Goal: Transaction & Acquisition: Purchase product/service

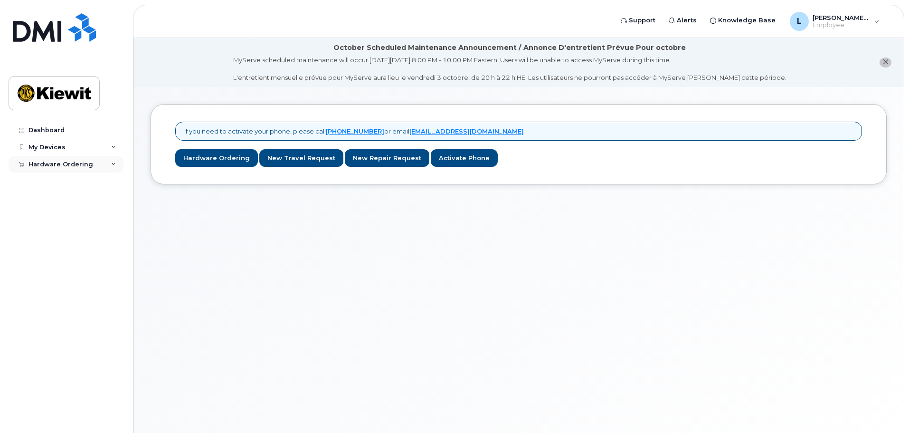
click at [71, 165] on div "Hardware Ordering" at bounding box center [61, 165] width 65 height 8
click at [75, 183] on link "New Order" at bounding box center [74, 181] width 98 height 18
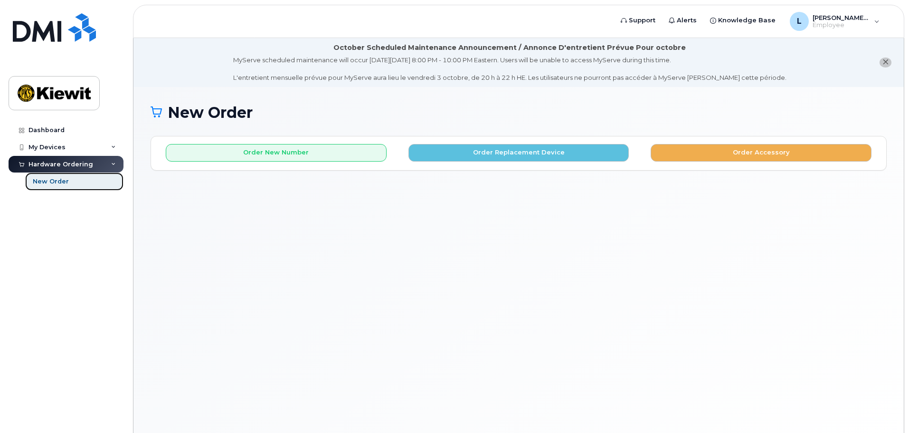
click at [83, 185] on link "New Order" at bounding box center [74, 181] width 98 height 18
click at [115, 147] on icon at bounding box center [113, 147] width 5 height 5
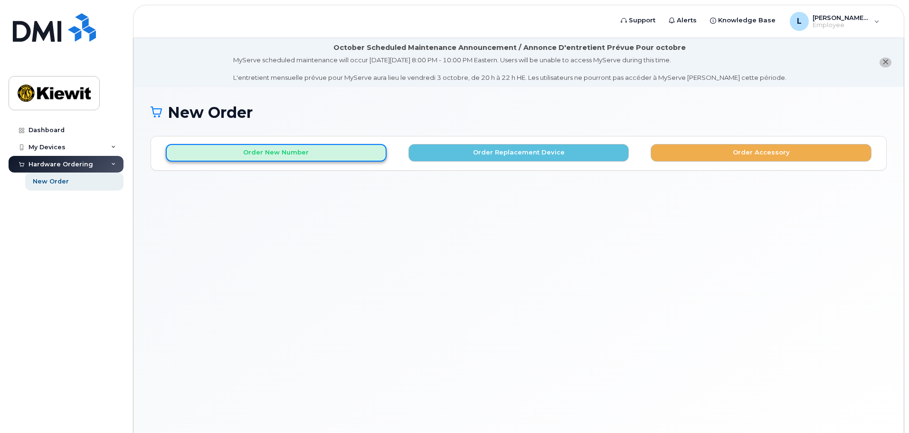
click at [285, 156] on button "Order New Number" at bounding box center [276, 153] width 221 height 18
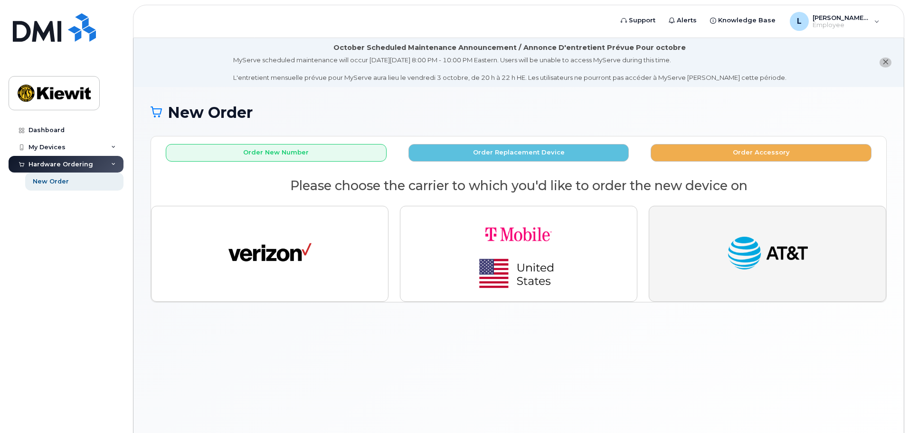
click at [786, 272] on img "button" at bounding box center [767, 253] width 83 height 43
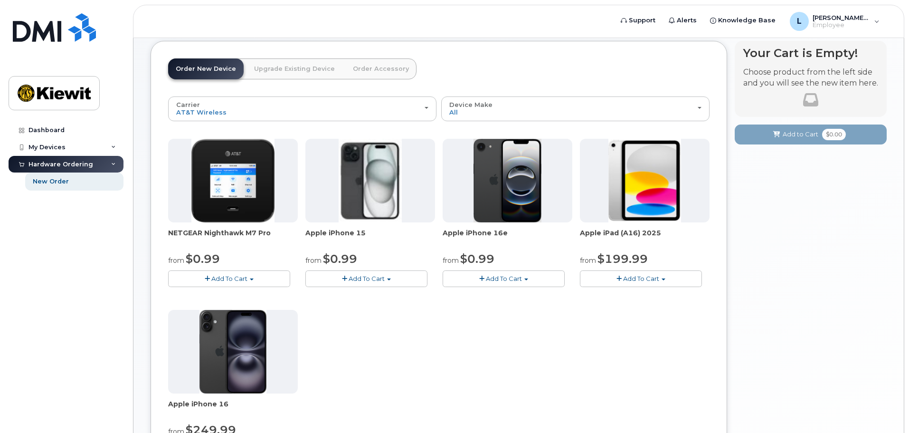
scroll to position [190, 0]
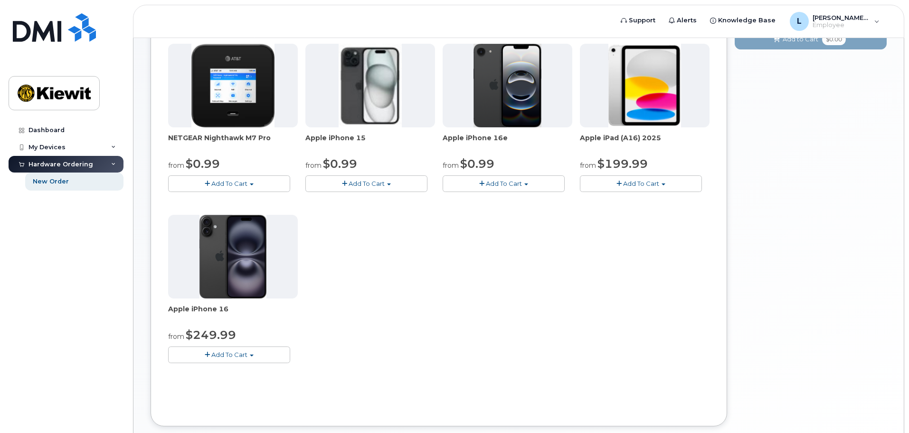
click at [400, 187] on button "Add To Cart" at bounding box center [367, 183] width 122 height 17
click at [418, 204] on link "$0.99 - 2 Year Activation (128GB)" at bounding box center [369, 201] width 123 height 12
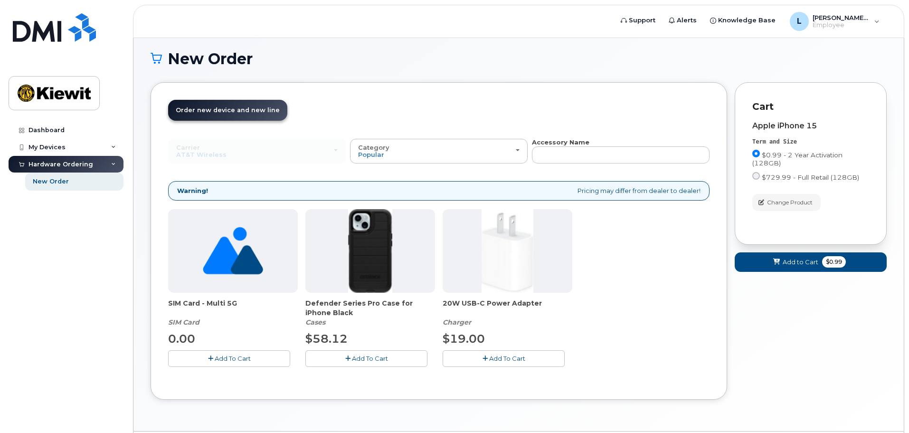
click at [215, 361] on span "Add To Cart" at bounding box center [233, 358] width 36 height 8
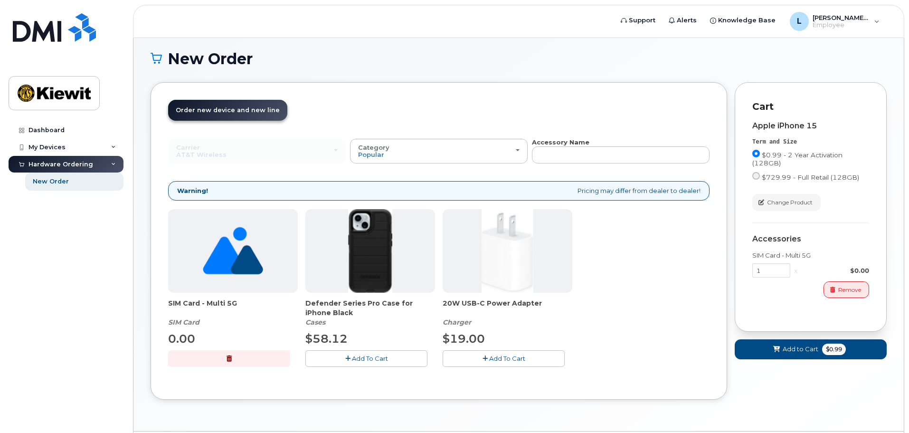
click at [351, 358] on button "Add To Cart" at bounding box center [367, 358] width 122 height 17
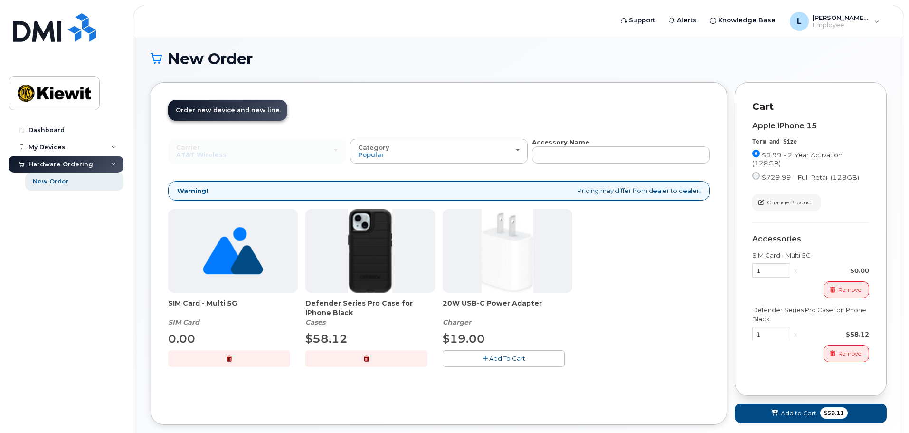
click at [478, 361] on button "Add To Cart" at bounding box center [504, 358] width 122 height 17
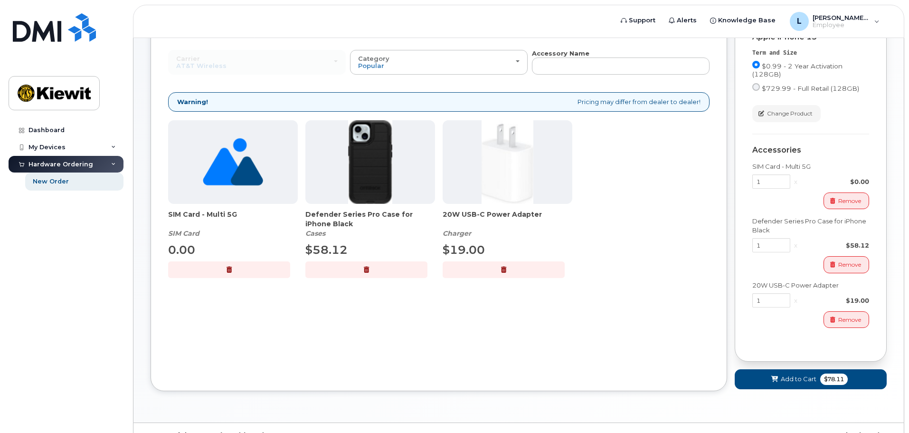
scroll to position [0, 0]
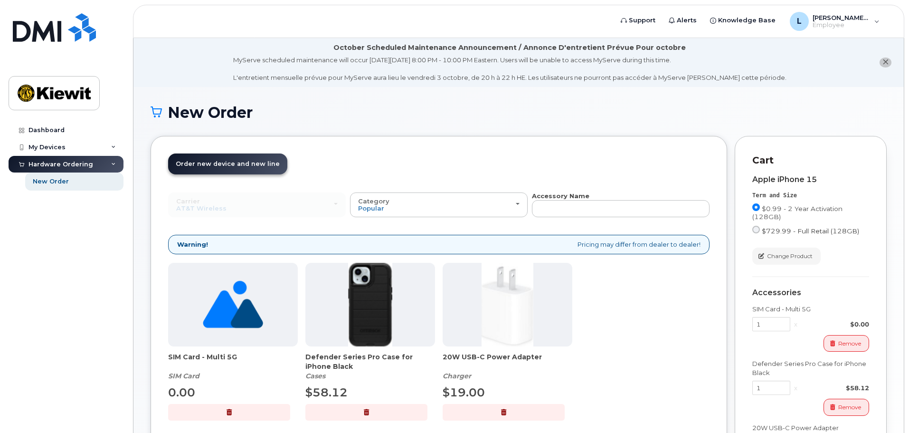
click at [766, 231] on span "$729.99 - Full Retail (128GB)" at bounding box center [810, 231] width 97 height 8
click at [760, 231] on input "$729.99 - Full Retail (128GB)" at bounding box center [757, 230] width 8 height 8
radio input "true"
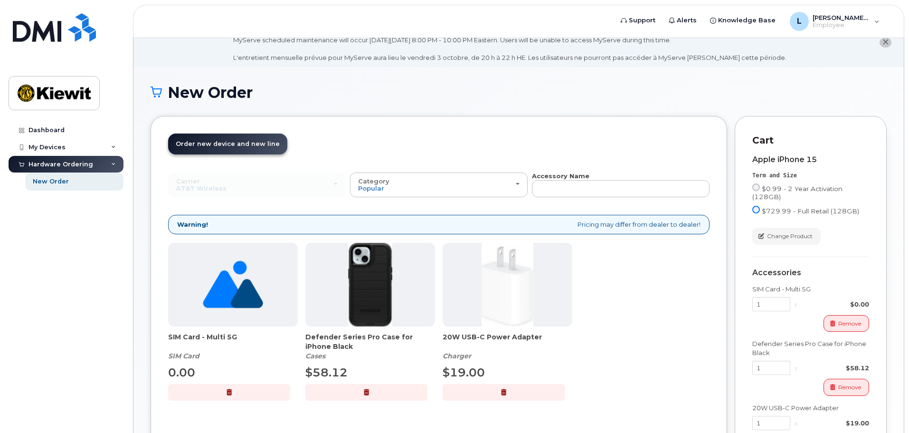
scroll to position [67, 0]
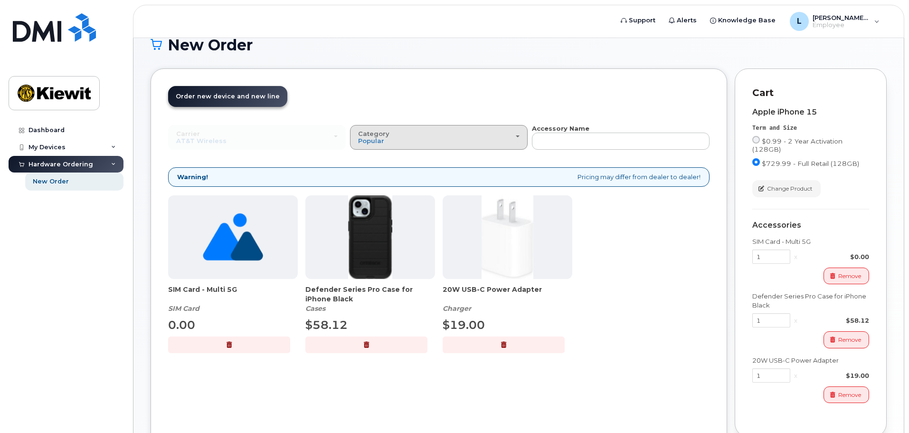
click at [485, 137] on div "Category Popular" at bounding box center [439, 137] width 162 height 15
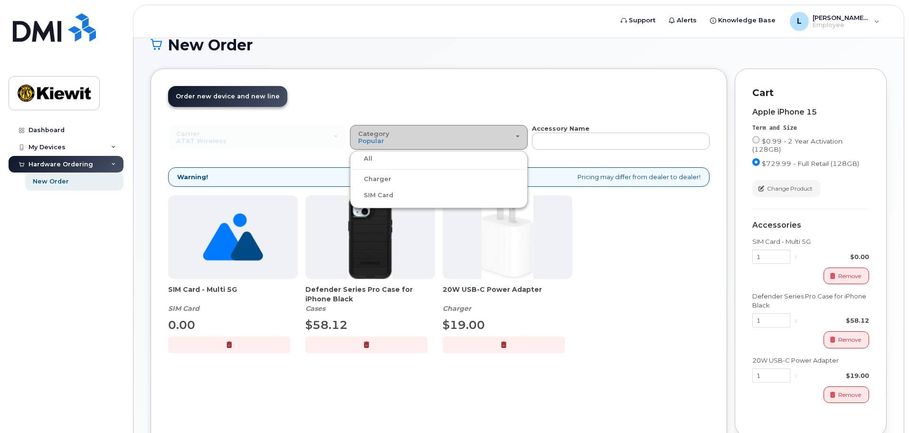
click at [485, 137] on div "Category Popular" at bounding box center [439, 137] width 162 height 15
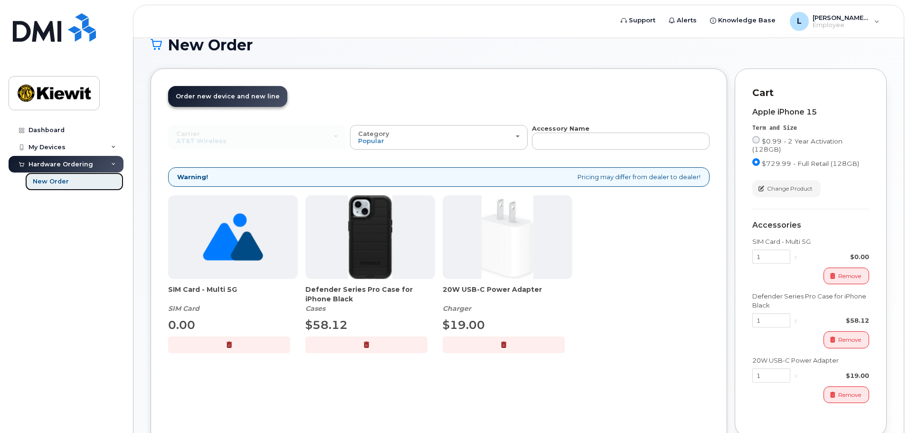
click at [90, 182] on link "New Order" at bounding box center [74, 181] width 98 height 18
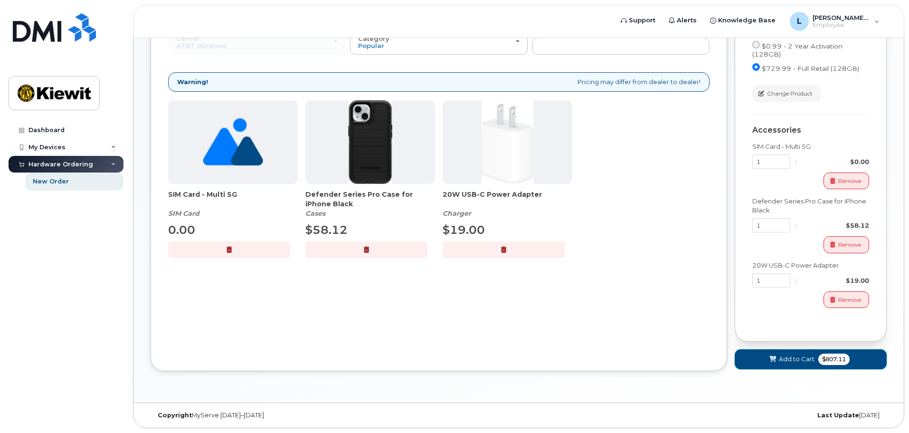
click at [806, 360] on span "Add to Cart" at bounding box center [797, 358] width 36 height 9
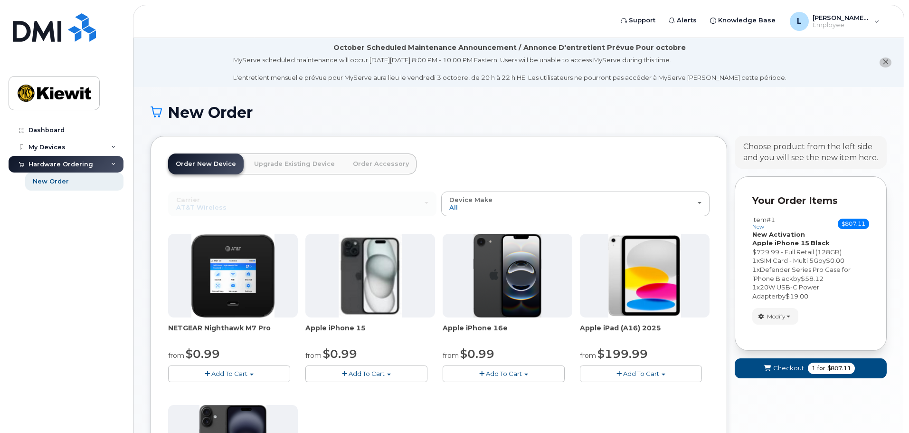
scroll to position [143, 0]
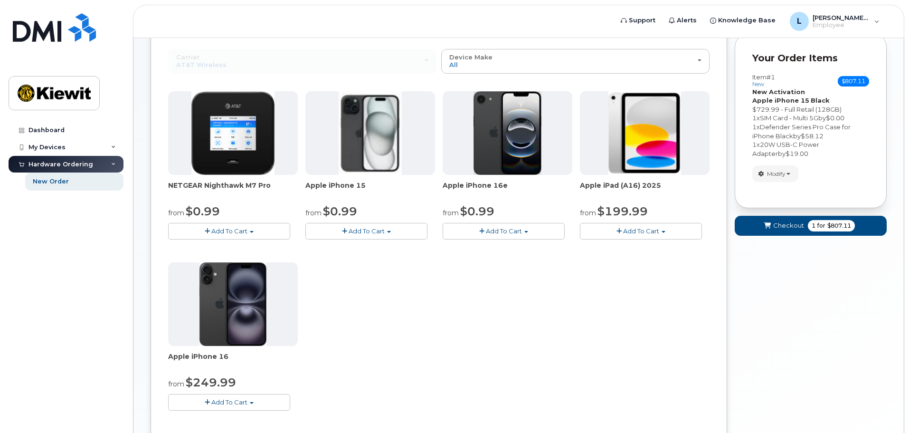
click at [667, 234] on button "Add To Cart" at bounding box center [641, 231] width 122 height 17
click at [685, 248] on link "$499.99 - Full Retail (128GB)" at bounding box center [648, 249] width 131 height 12
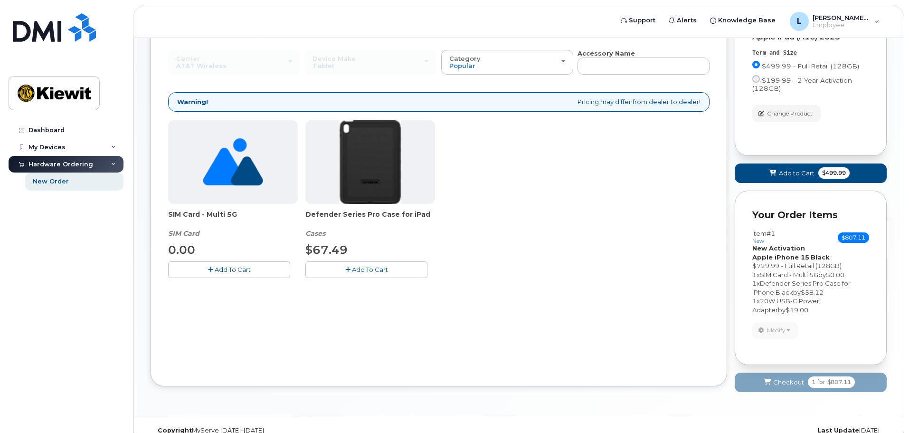
click at [229, 273] on span "Add To Cart" at bounding box center [233, 270] width 36 height 8
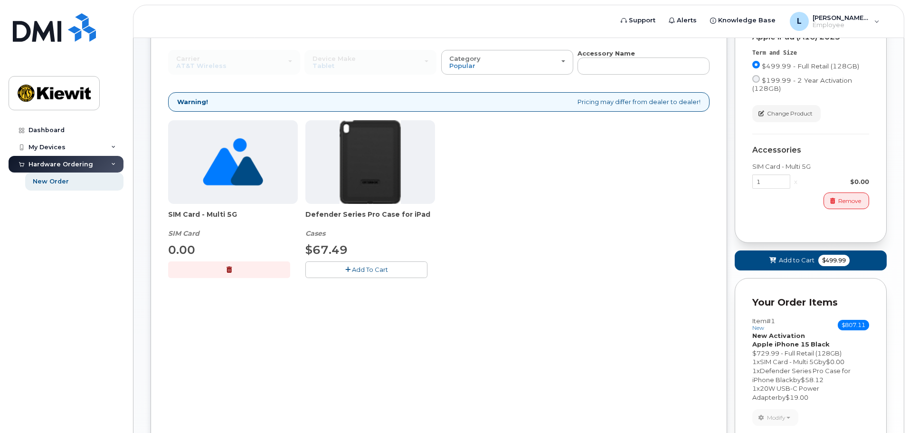
drag, startPoint x: 370, startPoint y: 272, endPoint x: 376, endPoint y: 276, distance: 7.0
click at [370, 272] on span "Add To Cart" at bounding box center [370, 270] width 36 height 8
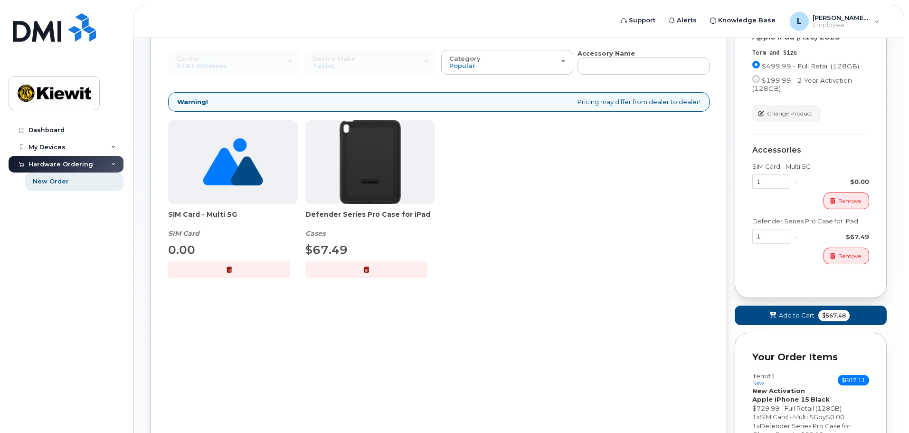
scroll to position [300, 0]
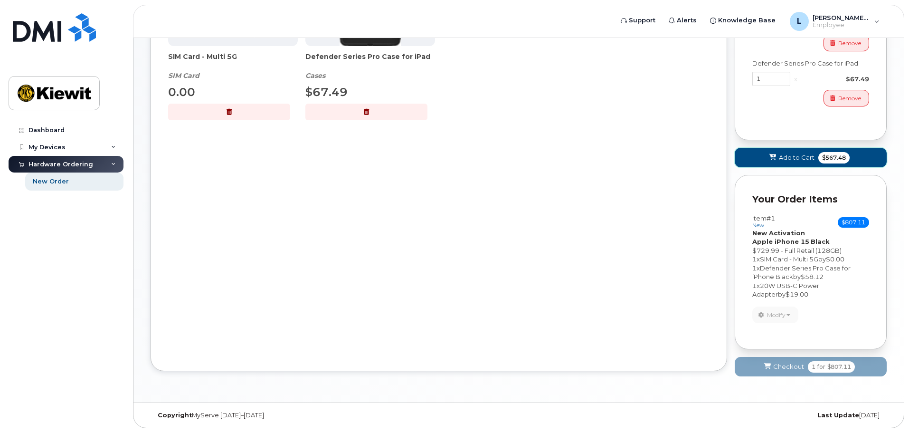
click at [831, 161] on span "$567.48" at bounding box center [834, 157] width 31 height 11
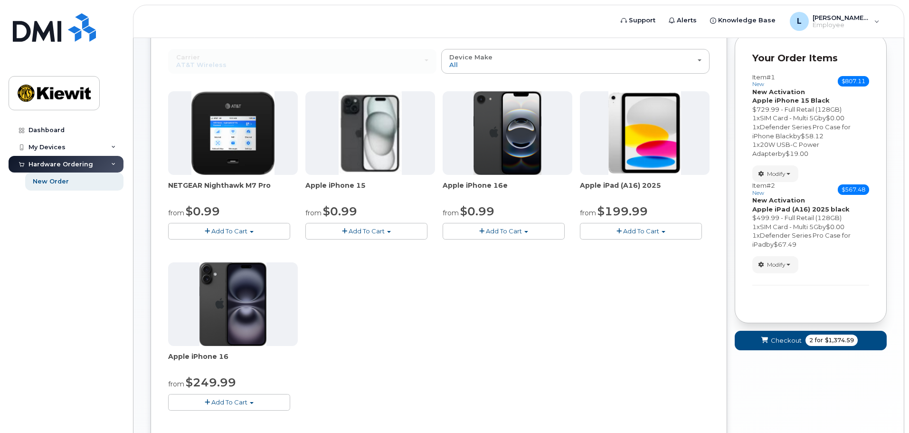
scroll to position [245, 0]
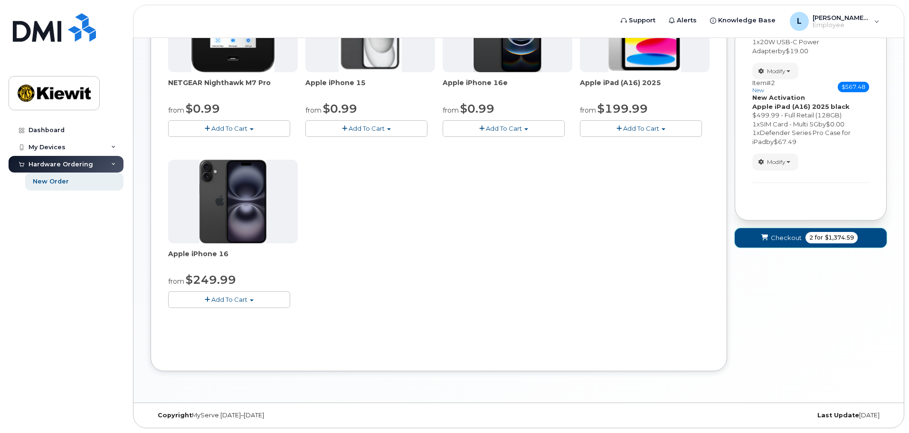
click at [785, 242] on button "Checkout 2 for $1,374.59" at bounding box center [811, 237] width 152 height 19
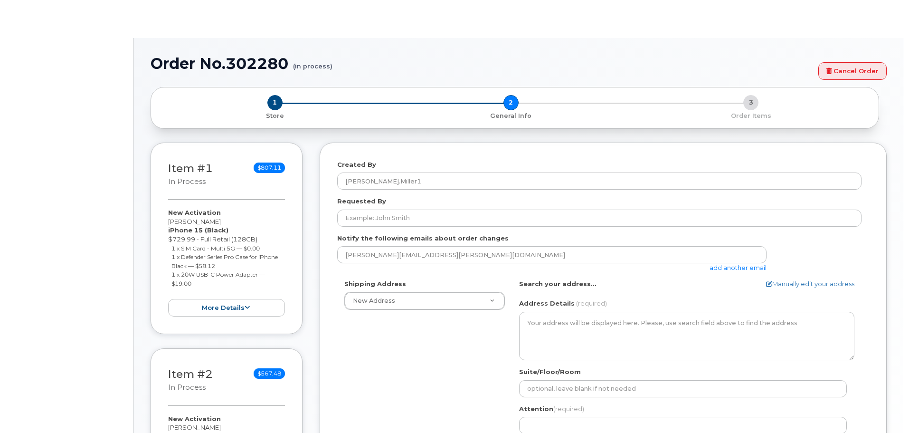
select select
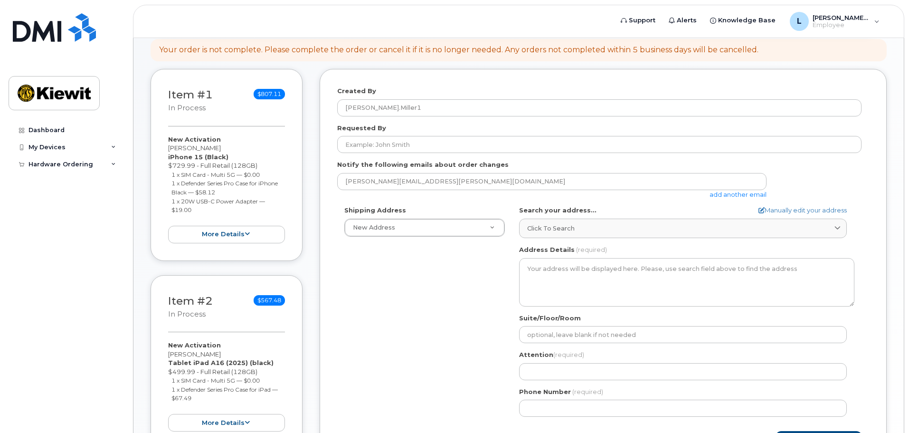
scroll to position [105, 0]
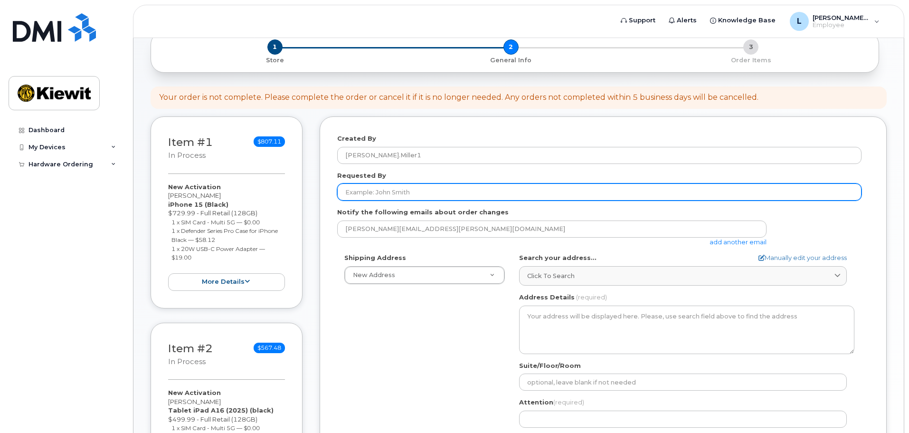
click at [390, 191] on input "Requested By" at bounding box center [599, 191] width 525 height 17
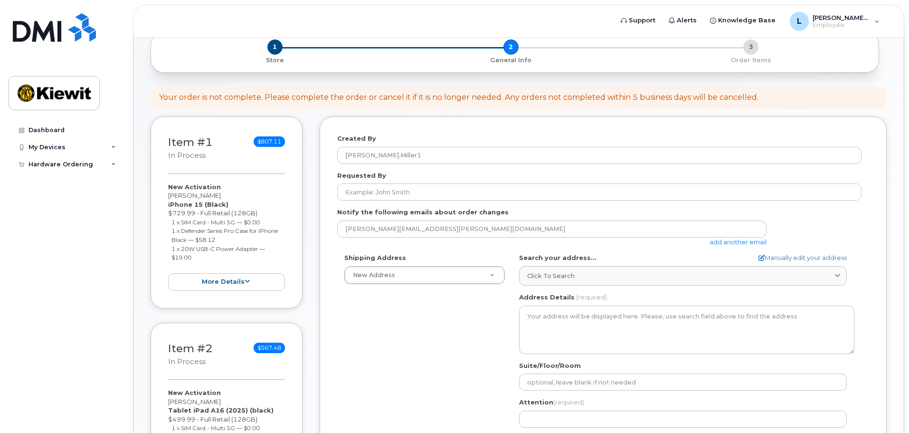
drag, startPoint x: 386, startPoint y: 353, endPoint x: 386, endPoint y: 347, distance: 5.7
click at [386, 353] on div "Shipping Address New Address New Address AB Search your address... Manually edi…" at bounding box center [599, 362] width 525 height 218
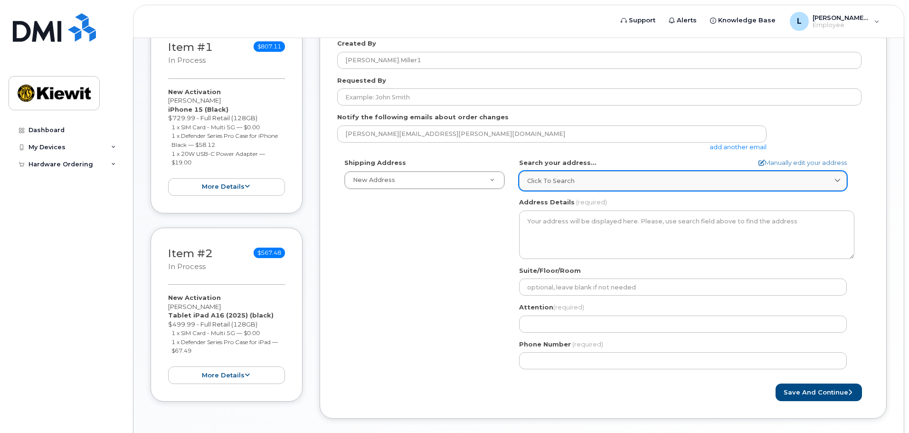
click at [546, 182] on span "Click to search" at bounding box center [551, 180] width 48 height 9
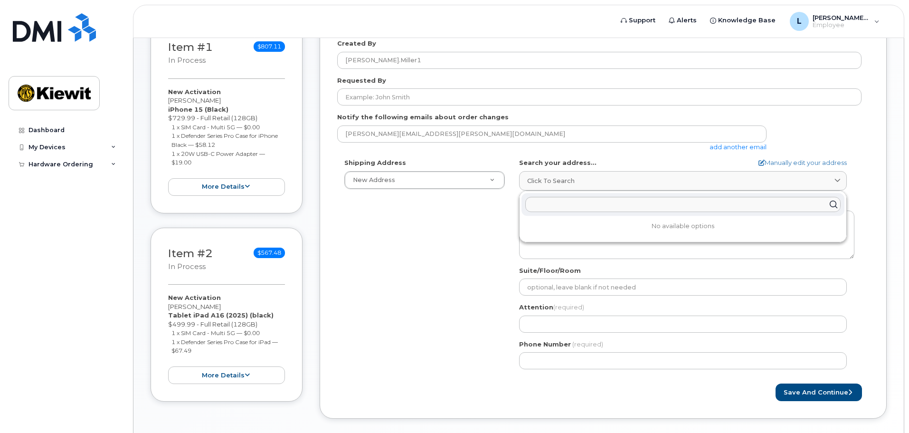
click at [466, 241] on div "Shipping Address New Address New Address AB Search your address... Manually edi…" at bounding box center [599, 267] width 525 height 218
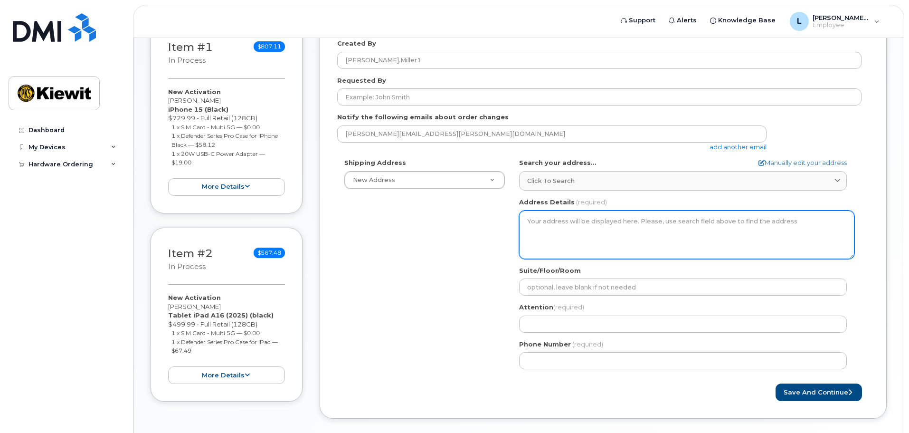
click at [569, 227] on textarea "Address Details" at bounding box center [686, 234] width 335 height 48
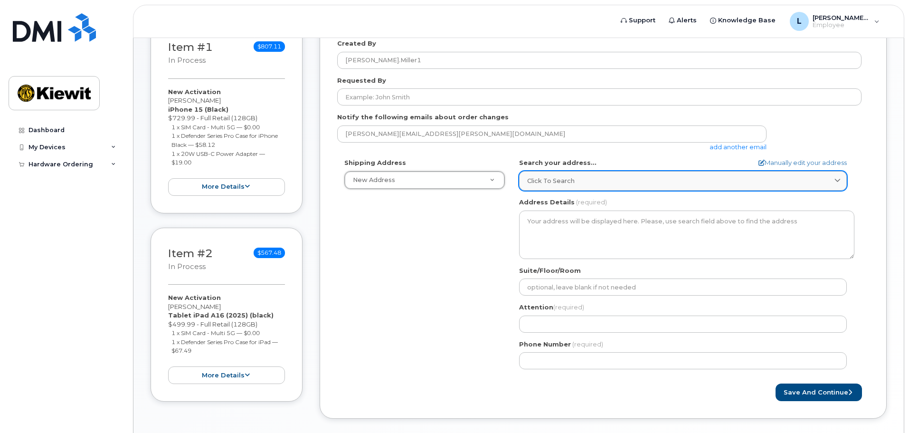
click at [579, 187] on link "Click to search" at bounding box center [683, 180] width 328 height 19
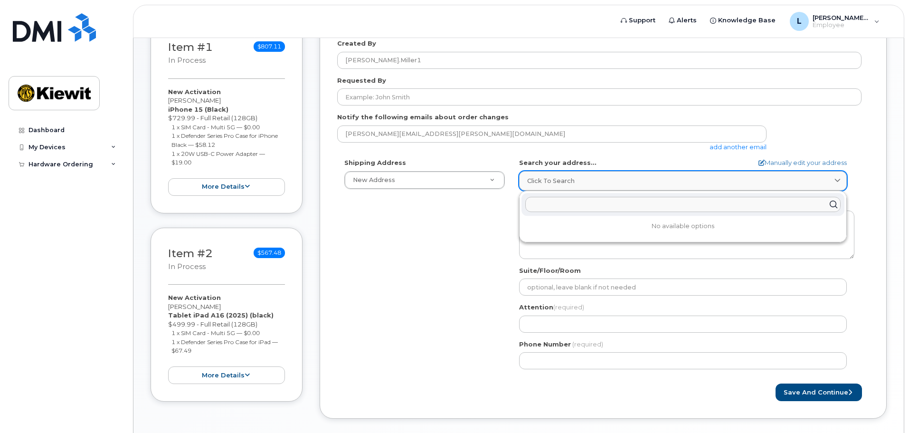
type input "k"
type input "a"
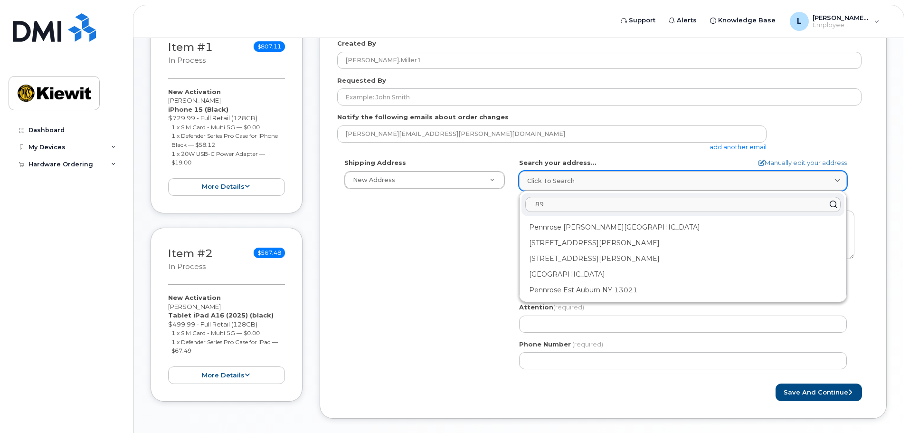
type input "8"
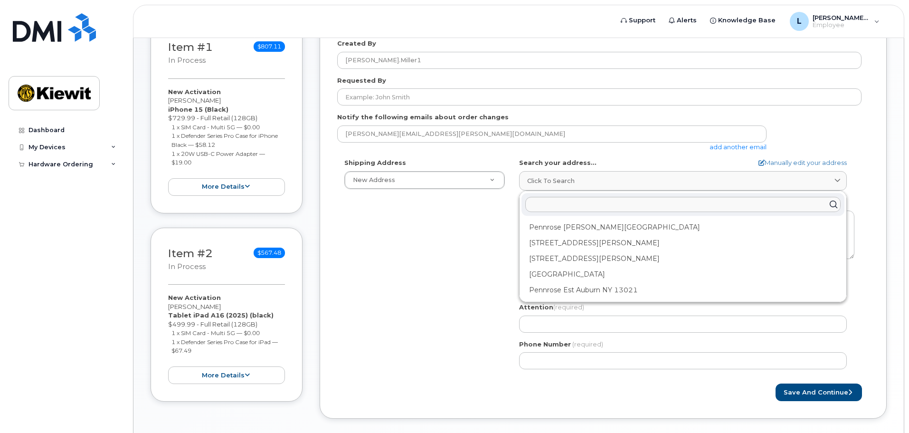
click at [427, 282] on div "Shipping Address New Address New Address AB Search your address... Manually edi…" at bounding box center [599, 267] width 525 height 218
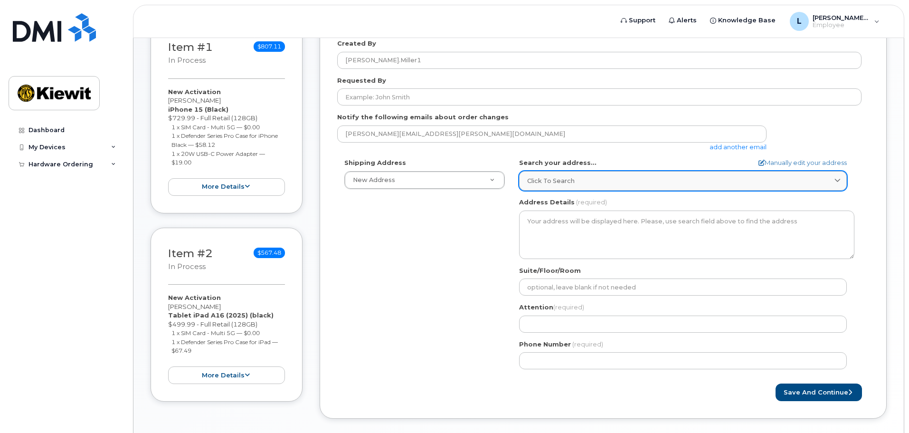
click at [558, 186] on link "Click to search" at bounding box center [683, 180] width 328 height 19
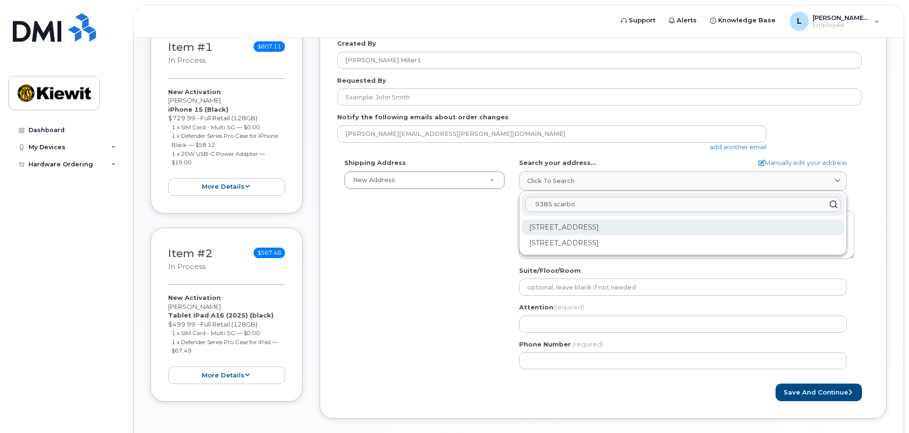
type input "9385 scarbo"
click at [679, 226] on div "9385 Scarborough St Lenexa KS 66219" at bounding box center [683, 228] width 323 height 16
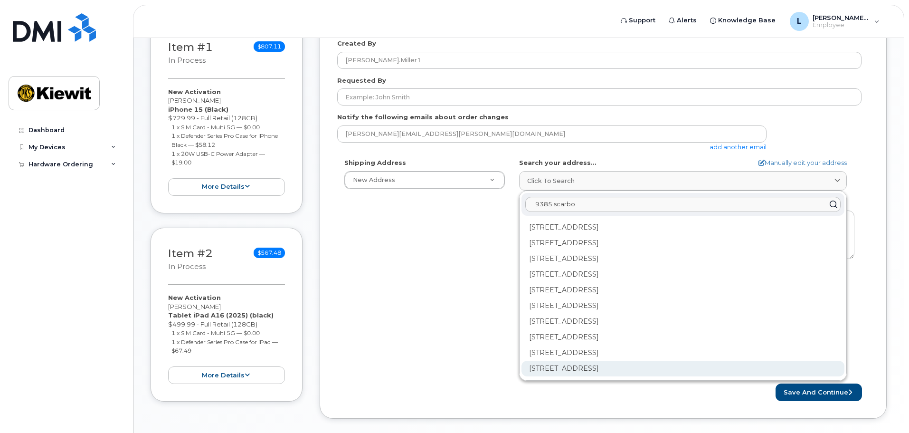
click at [661, 365] on div "9385 Scarborough St Apt 19204 Lenexa KS 66219-2561" at bounding box center [683, 369] width 323 height 16
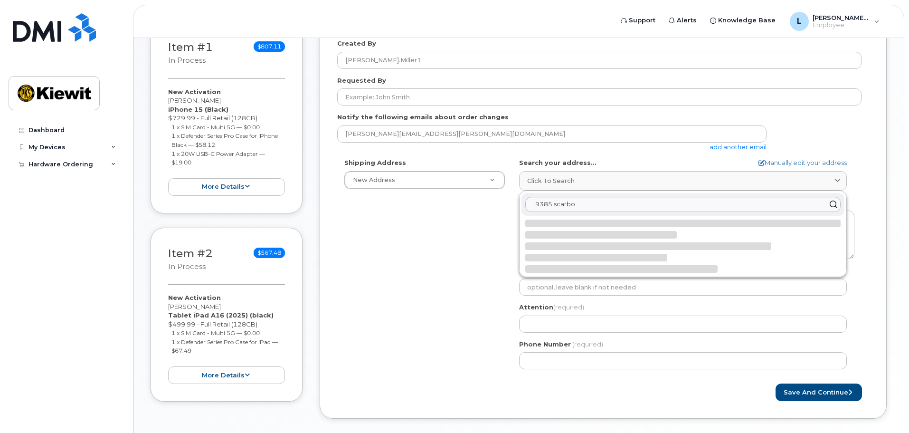
select select
type textarea "9385 Scarborough St Apt 19204 LENEXA KS 66219-2561 UNITED STATES"
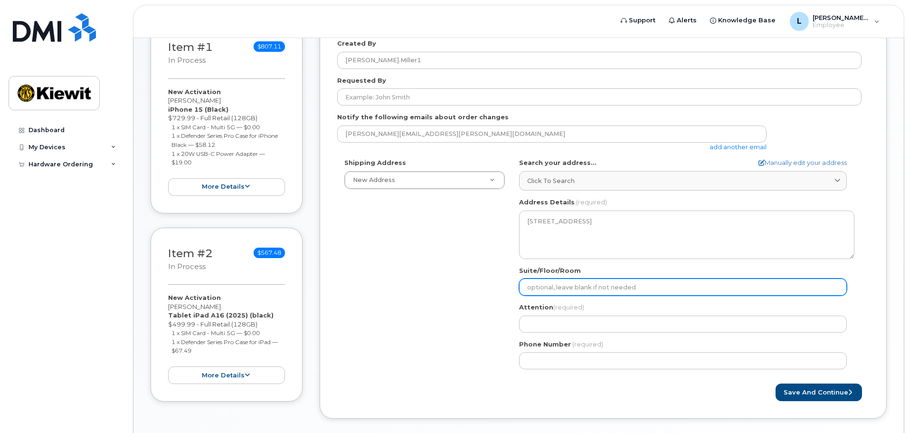
click at [588, 287] on input "Suite/Floor/Room" at bounding box center [683, 286] width 328 height 17
select select
type input "A"
select select
type input "Ap"
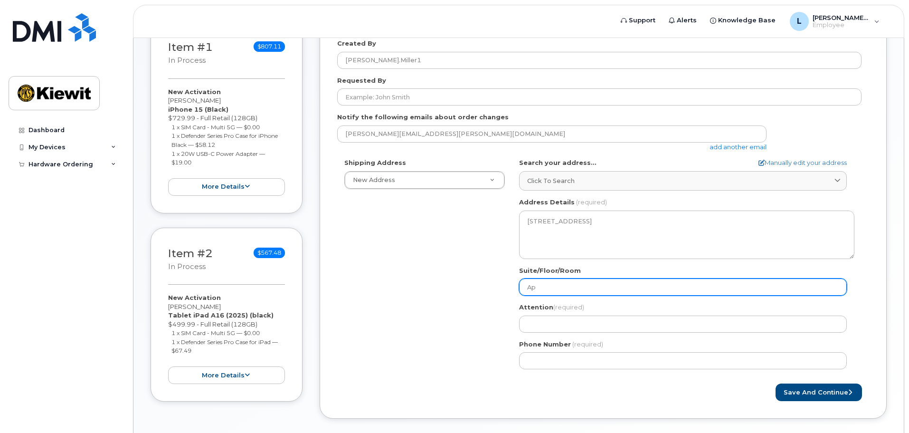
select select
type input "Apt"
select select
type input "Apt 1"
select select
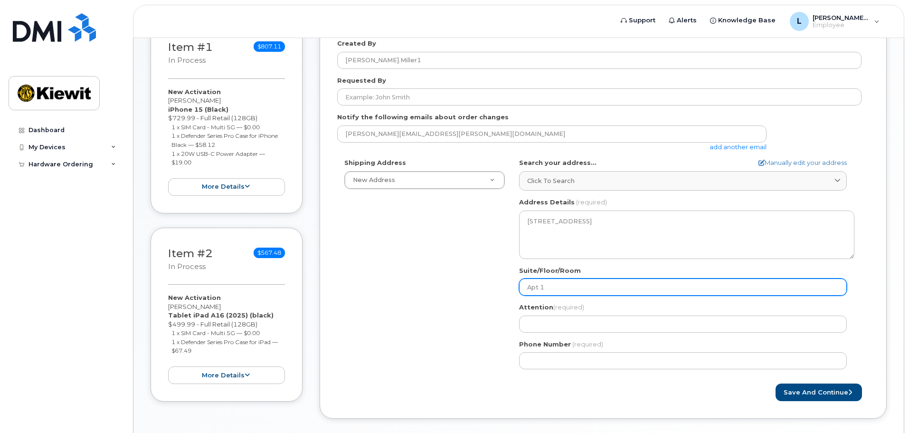
type input "Apt 19"
select select
type input "Apt 192"
select select
type input "Apt 1920"
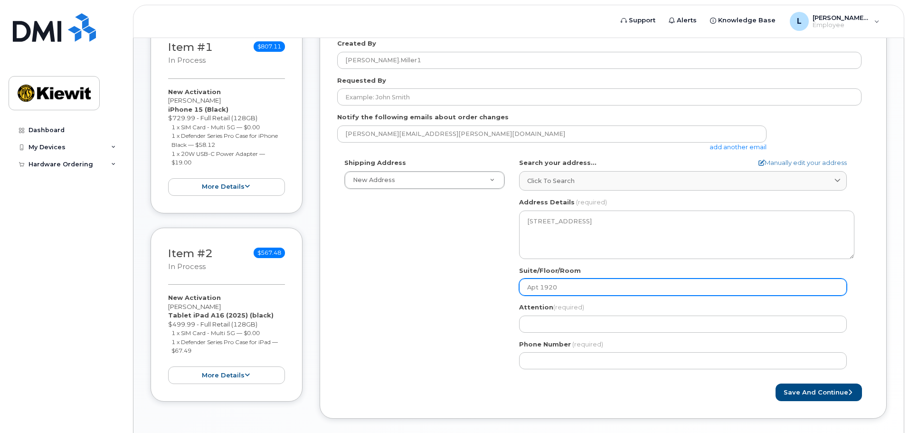
select select
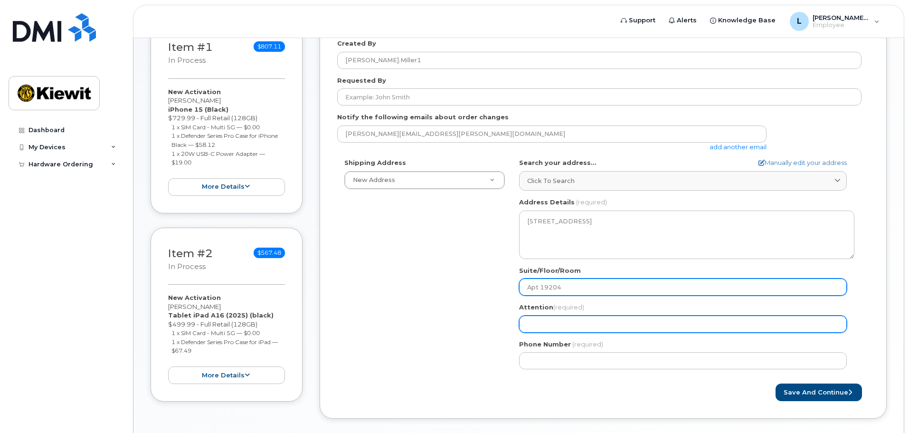
type input "Apt 19204"
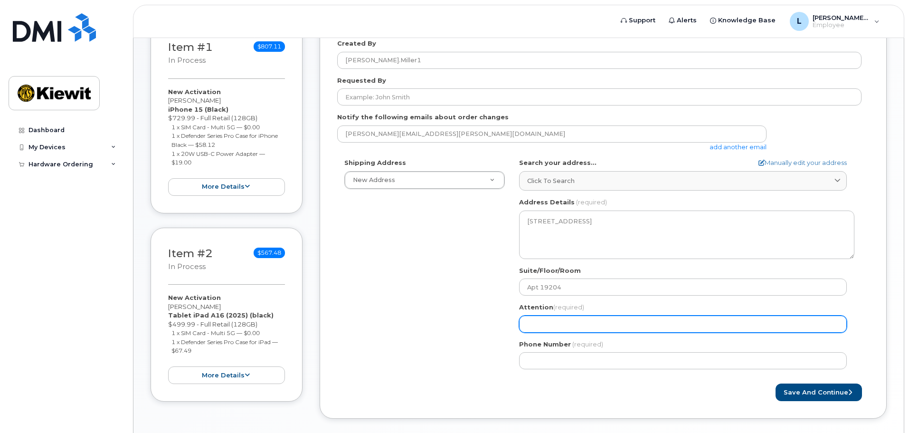
click at [605, 321] on input "Attention (required)" at bounding box center [683, 323] width 328 height 17
select select
type input "L"
select select
type input "Lo"
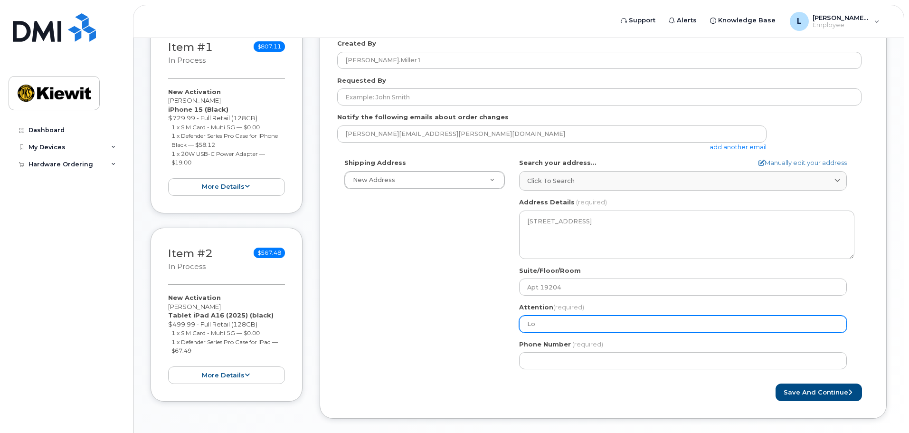
select select
type input "Log"
select select
type input "Loga"
select select
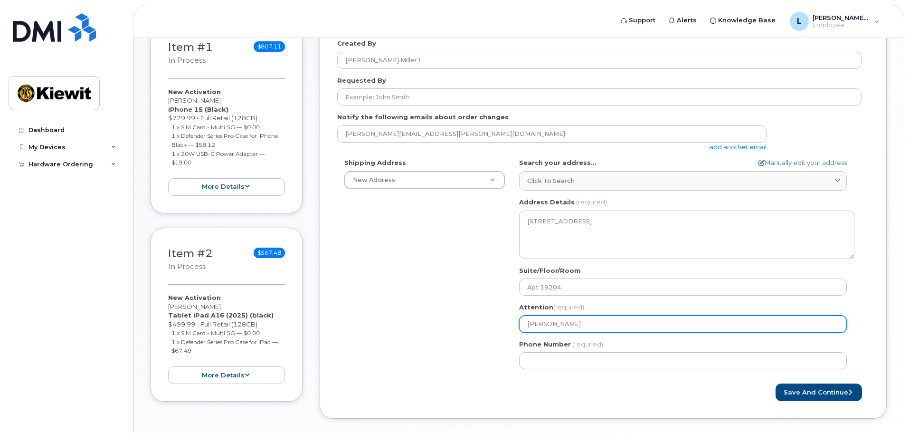
type input "Logan"
select select
type input "Logan Mi"
select select
type input "Logan Mil"
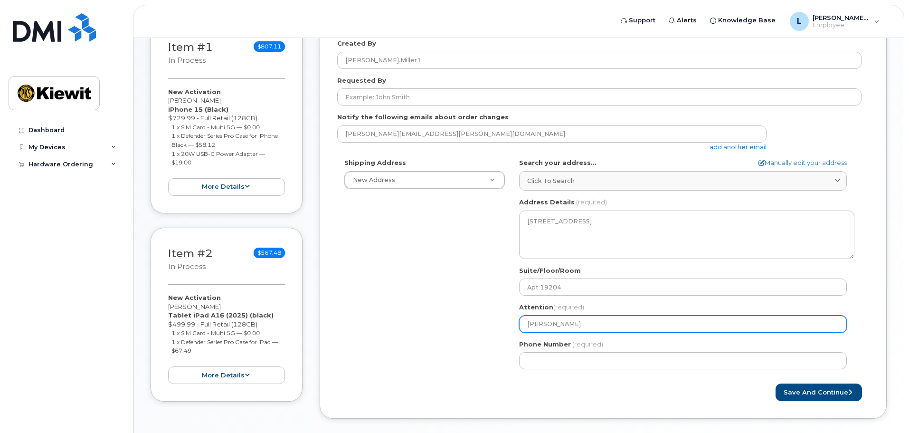
select select
type input "Logan Mill"
select select
type input "Logan Mille"
select select
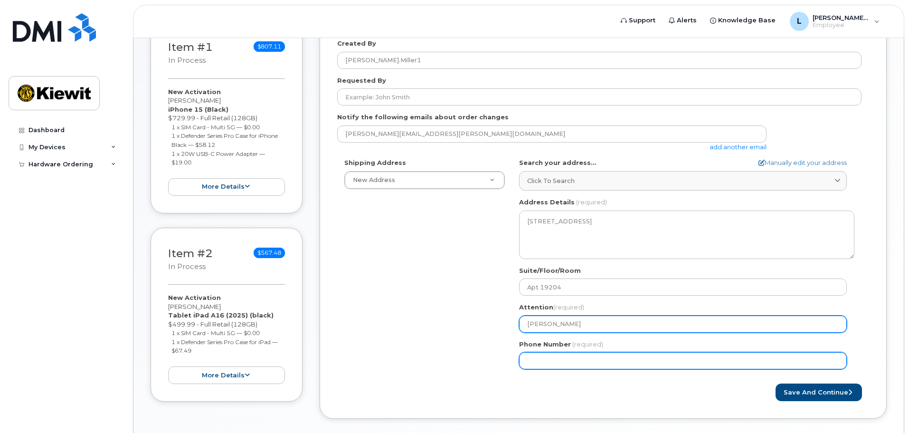
type input "[PERSON_NAME]"
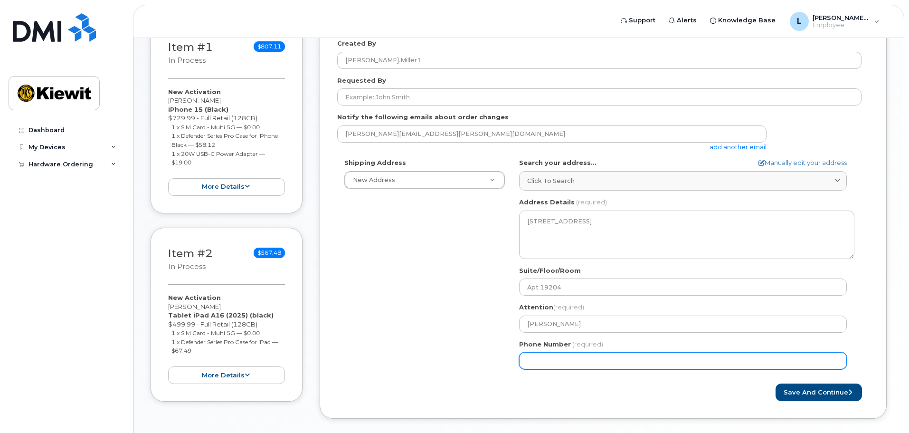
click at [529, 355] on input "Phone Number" at bounding box center [683, 360] width 328 height 17
type input "319538580"
select select
type input "3195385804"
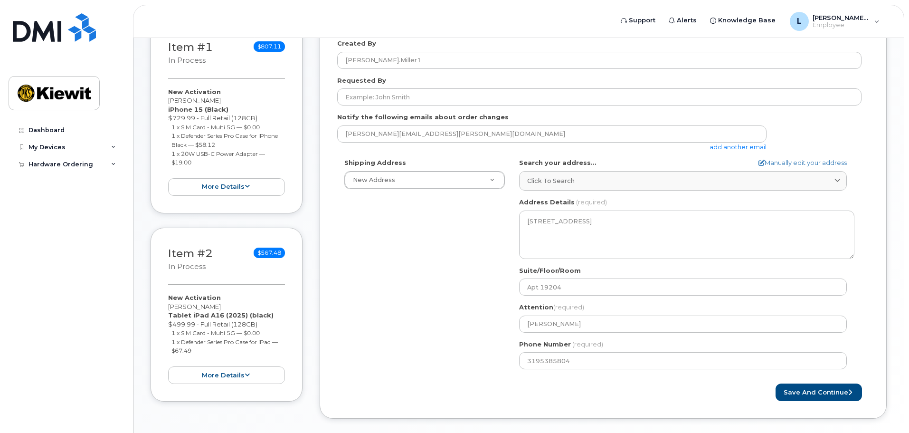
click at [460, 362] on div "Shipping Address New Address New Address KS Lenexa Search your address... Manua…" at bounding box center [599, 267] width 525 height 218
click at [793, 393] on button "Save and Continue" at bounding box center [819, 392] width 86 height 18
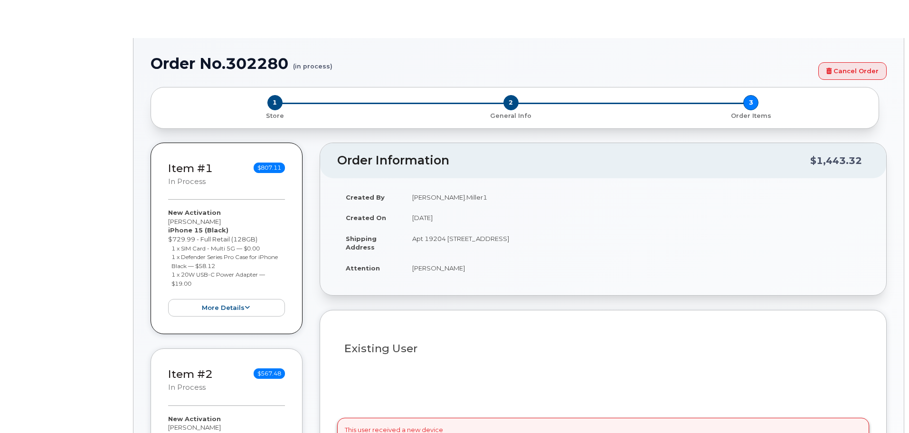
type input "2158304"
select select
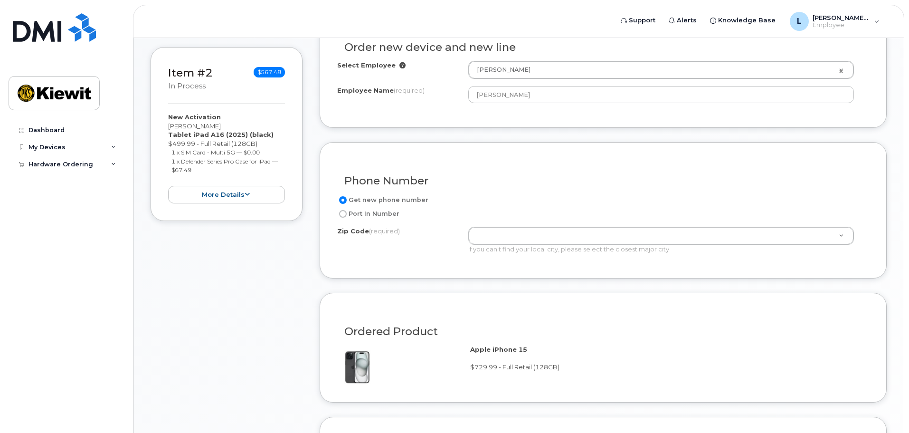
scroll to position [665, 0]
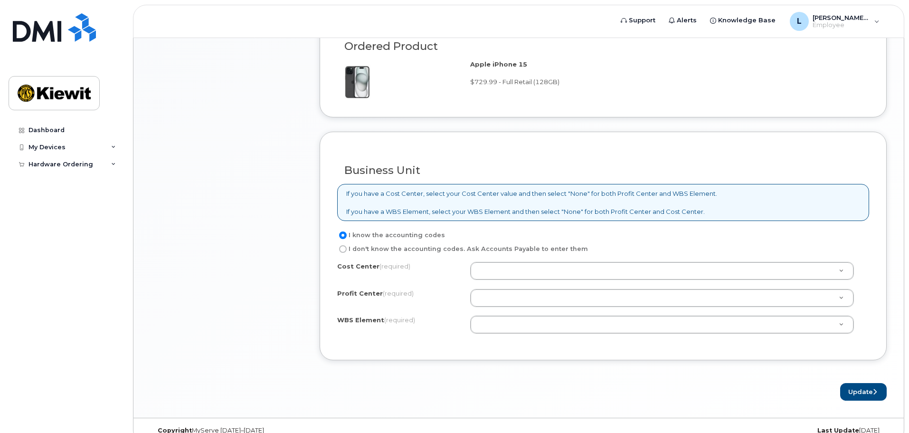
click at [440, 251] on label "I don't know the accounting codes. Ask Accounts Payable to enter them" at bounding box center [462, 248] width 251 height 11
click at [347, 251] on input "I don't know the accounting codes. Ask Accounts Payable to enter them" at bounding box center [343, 249] width 8 height 8
radio input "true"
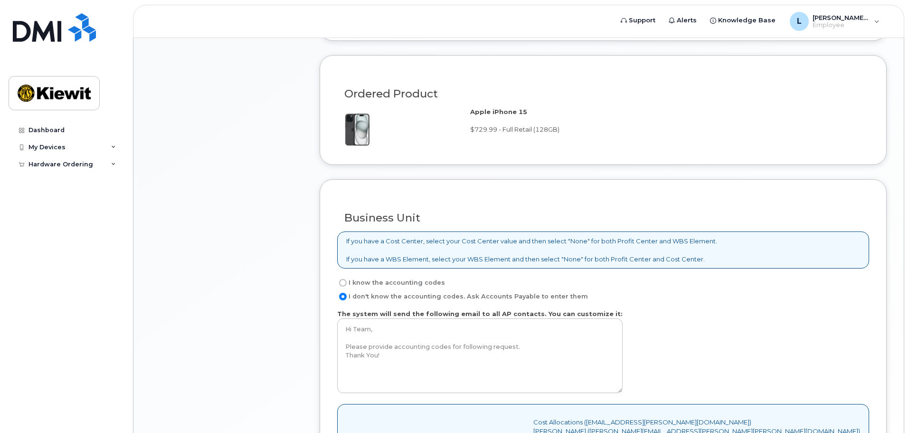
scroll to position [766, 0]
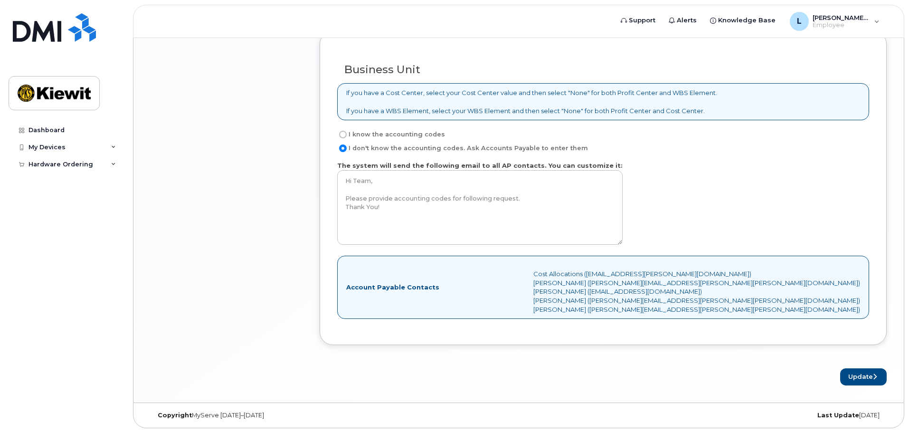
click at [421, 133] on label "I know the accounting codes" at bounding box center [391, 134] width 108 height 11
click at [347, 133] on input "I know the accounting codes" at bounding box center [343, 135] width 8 height 8
radio input "true"
select select
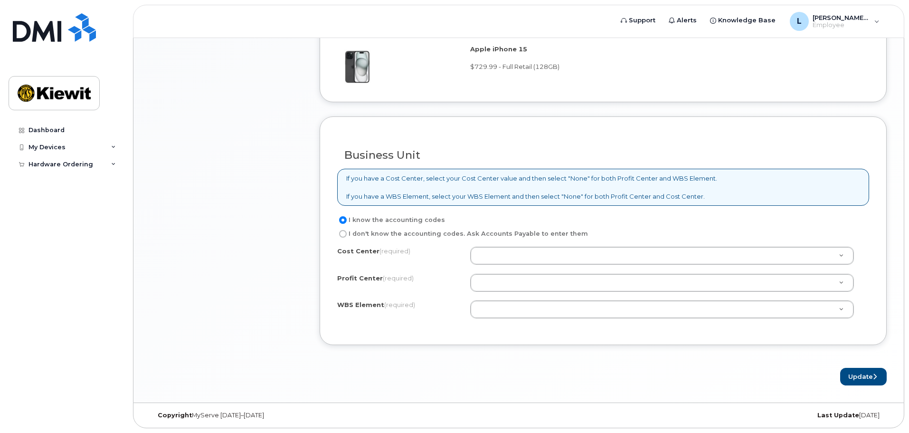
scroll to position [678, 0]
click at [420, 233] on label "I don't know the accounting codes. Ask Accounts Payable to enter them" at bounding box center [462, 235] width 251 height 11
click at [347, 233] on input "I don't know the accounting codes. Ask Accounts Payable to enter them" at bounding box center [343, 236] width 8 height 8
radio input "true"
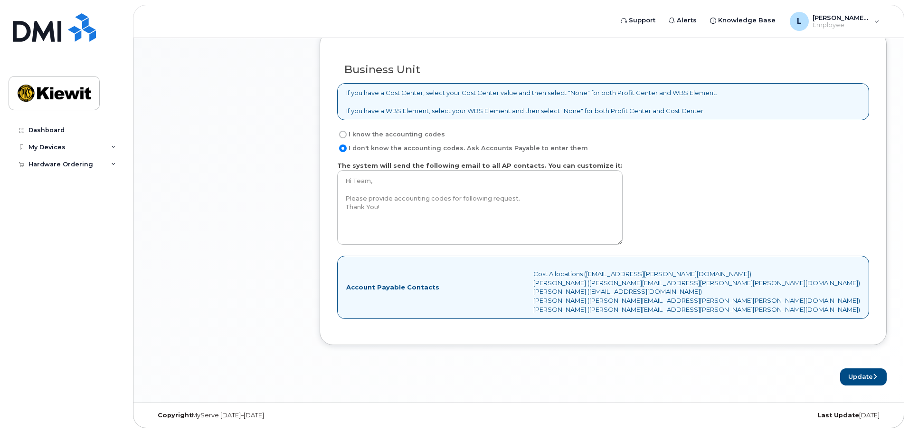
scroll to position [433, 0]
